Goal: Task Accomplishment & Management: Complete application form

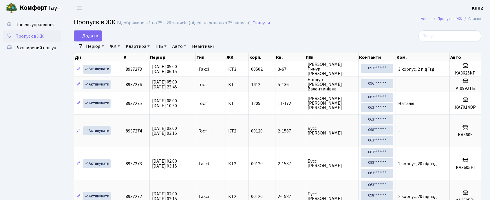
select select "25"
click at [83, 36] on span "Додати" at bounding box center [88, 36] width 21 height 6
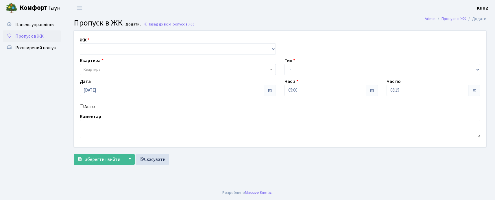
click at [81, 107] on input "Авто" at bounding box center [82, 106] width 4 height 4
checkbox input "true"
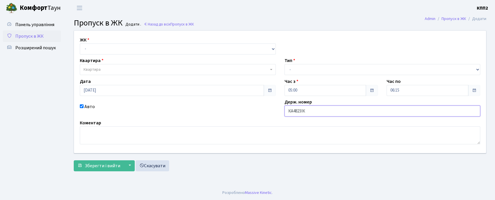
type input "КА4823ІК"
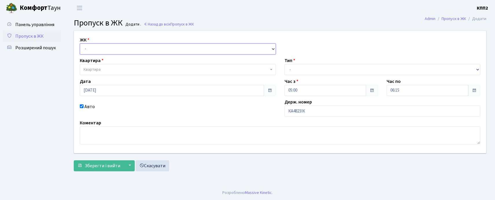
click at [101, 47] on select "- КТ, вул. Регенераторна, 4 КТ2, просп. [STREET_ADDRESS] [STREET_ADDRESS] [PERS…" at bounding box center [178, 48] width 196 height 11
select select "271"
click at [80, 43] on select "- КТ, вул. Регенераторна, 4 КТ2, просп. [STREET_ADDRESS] [STREET_ADDRESS] [PERS…" at bounding box center [178, 48] width 196 height 11
select select
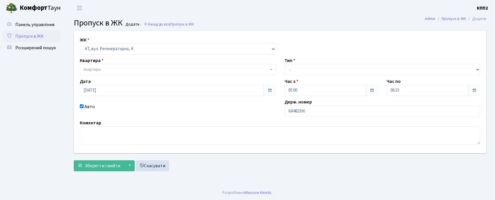
click at [100, 67] on span "Квартира" at bounding box center [92, 70] width 17 height 6
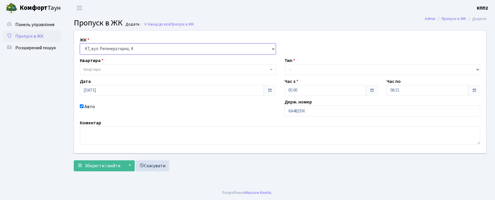
click at [95, 47] on select "- КТ, вул. Регенераторна, 4 КТ2, просп. [STREET_ADDRESS] [STREET_ADDRESS] [PERS…" at bounding box center [178, 48] width 196 height 11
select select "305"
click at [80, 43] on select "- КТ, вул. Регенераторна, 4 КТ2, просп. [STREET_ADDRESS] [STREET_ADDRESS] [PERS…" at bounding box center [178, 48] width 196 height 11
select select
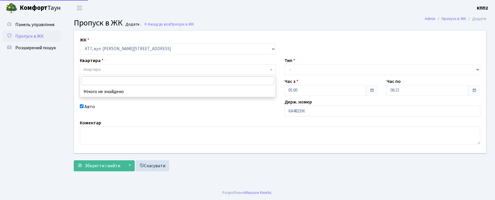
click at [94, 70] on span "Квартира" at bounding box center [92, 70] width 17 height 6
type input "7-167"
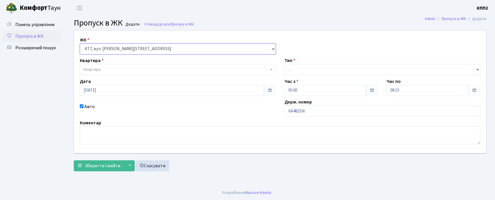
click at [93, 48] on select "- КТ, вул. Регенераторна, 4 КТ2, просп. [STREET_ADDRESS] [STREET_ADDRESS] [PERS…" at bounding box center [178, 48] width 196 height 11
select select "271"
click at [80, 43] on select "- КТ, вул. Регенераторна, 4 КТ2, просп. [STREET_ADDRESS] [STREET_ADDRESS] [PERS…" at bounding box center [178, 48] width 196 height 11
select select
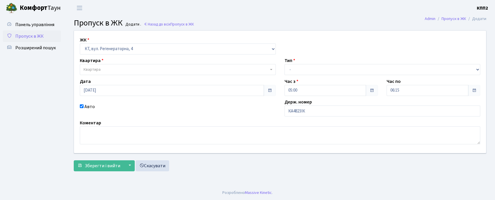
click at [101, 67] on span "Квартира" at bounding box center [176, 70] width 185 height 6
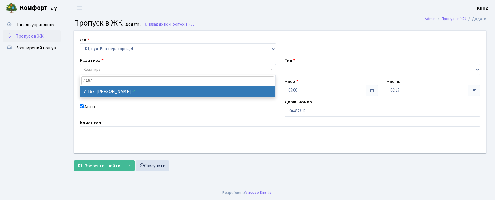
type input "7-167"
select select "5008"
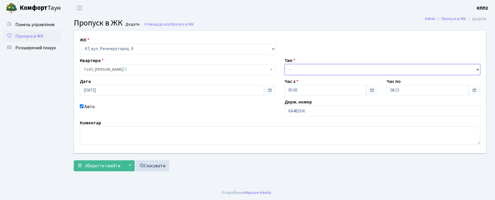
click at [290, 72] on select "- Доставка Таксі Гості Сервіс" at bounding box center [383, 69] width 196 height 11
select select "2"
click at [285, 64] on select "- Доставка Таксі Гості Сервіс" at bounding box center [383, 69] width 196 height 11
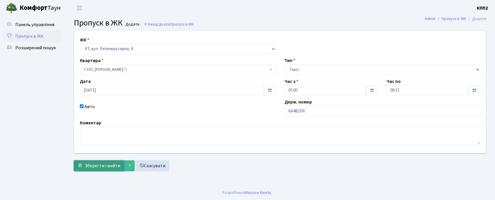
click at [100, 168] on span "Зберегти і вийти" at bounding box center [103, 165] width 36 height 6
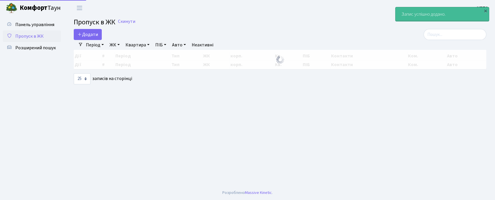
select select "25"
